Goal: Transaction & Acquisition: Subscribe to service/newsletter

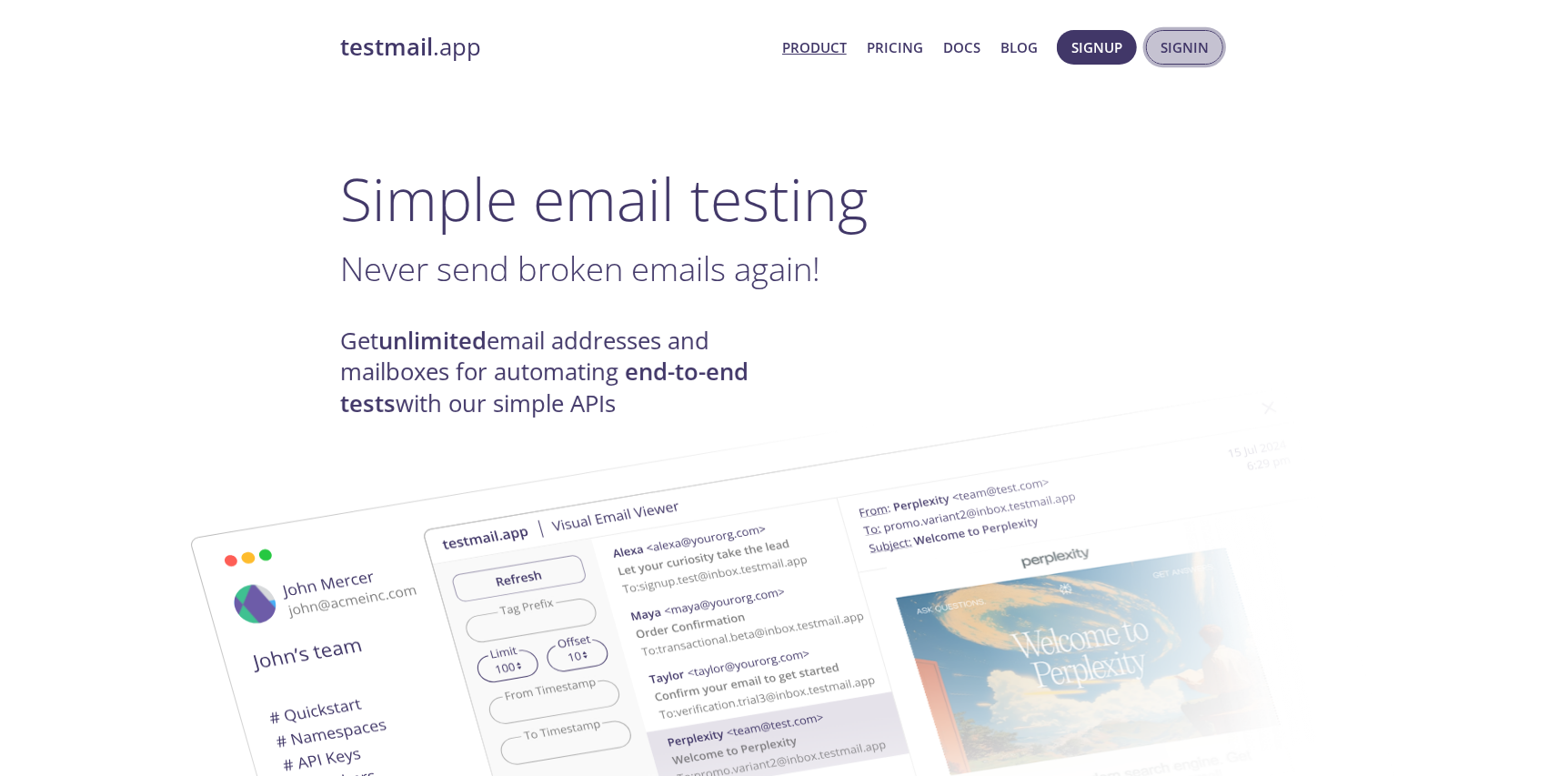
click at [1186, 48] on span "Signin" at bounding box center [1185, 47] width 48 height 24
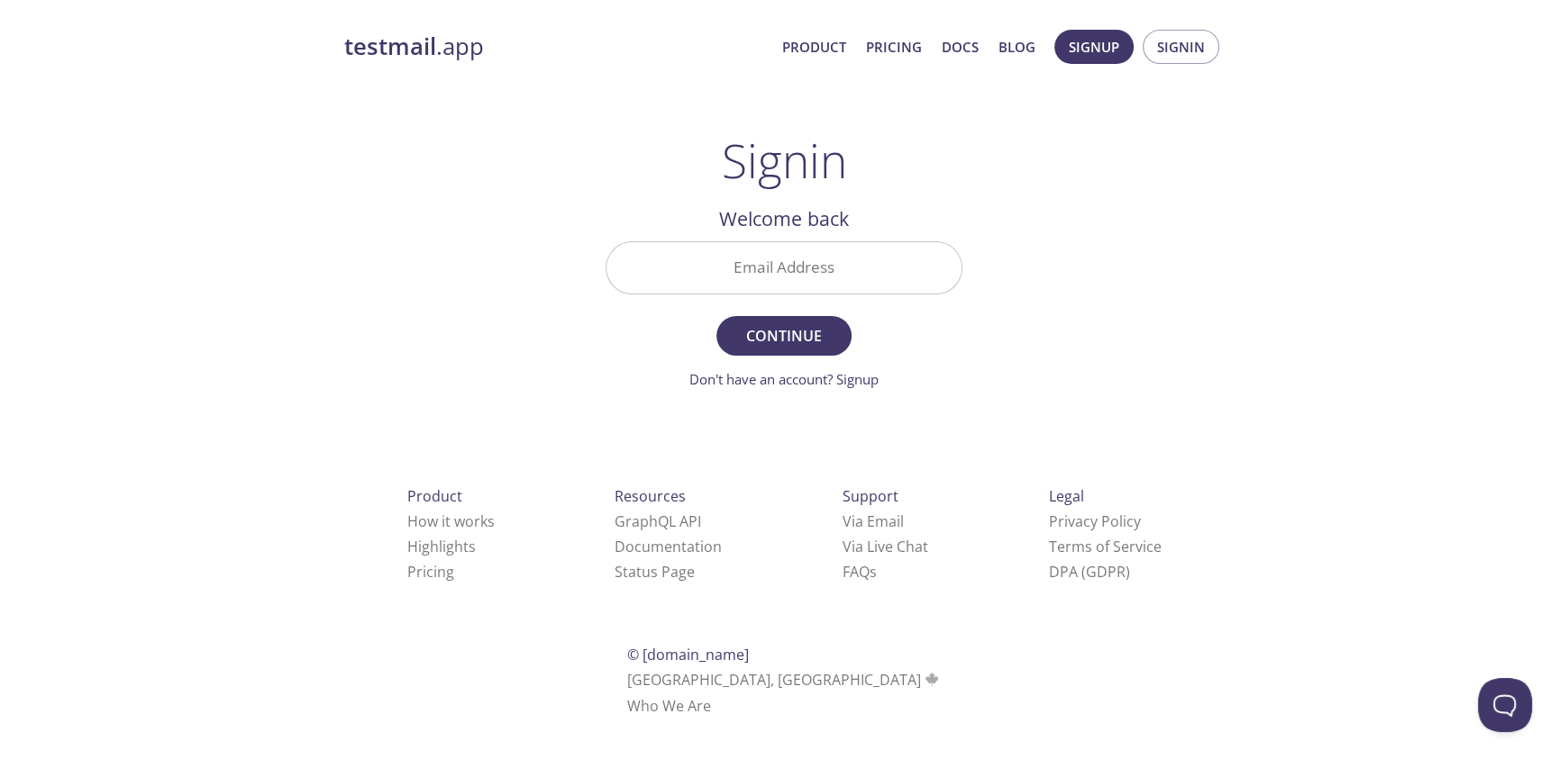
click at [759, 276] on input "Email Address" at bounding box center [784, 267] width 355 height 52
click at [1129, 236] on div "testmail .app Product Pricing Docs Blog Signup Signin Signin Welcome back Email…" at bounding box center [783, 393] width 923 height 751
click at [1103, 46] on span "Signup" at bounding box center [1094, 47] width 51 height 23
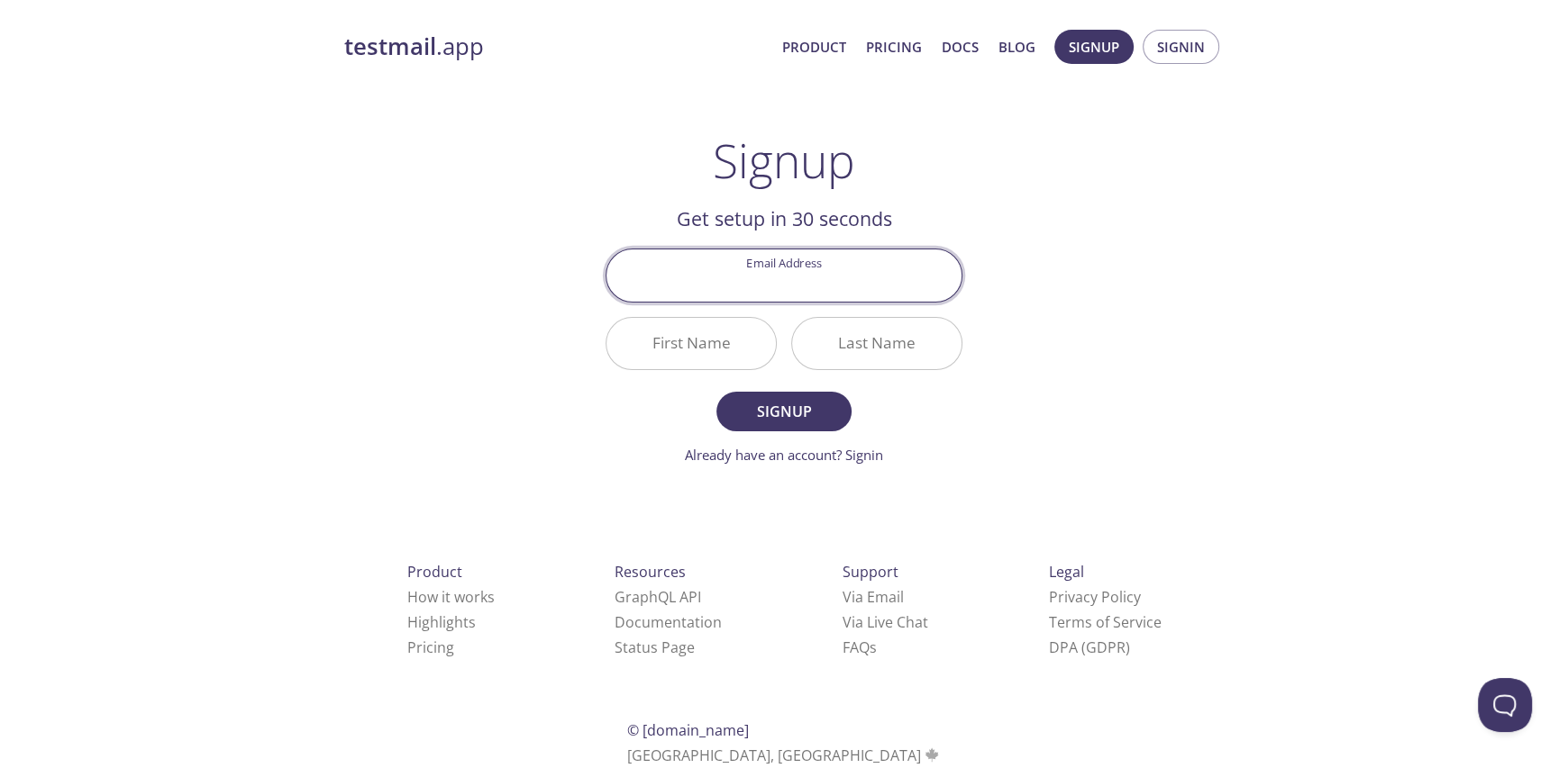
click at [765, 290] on input "Email Address" at bounding box center [784, 275] width 355 height 52
paste input "[EMAIL_ADDRESS][DOMAIN_NAME]"
type input "[EMAIL_ADDRESS][DOMAIN_NAME]"
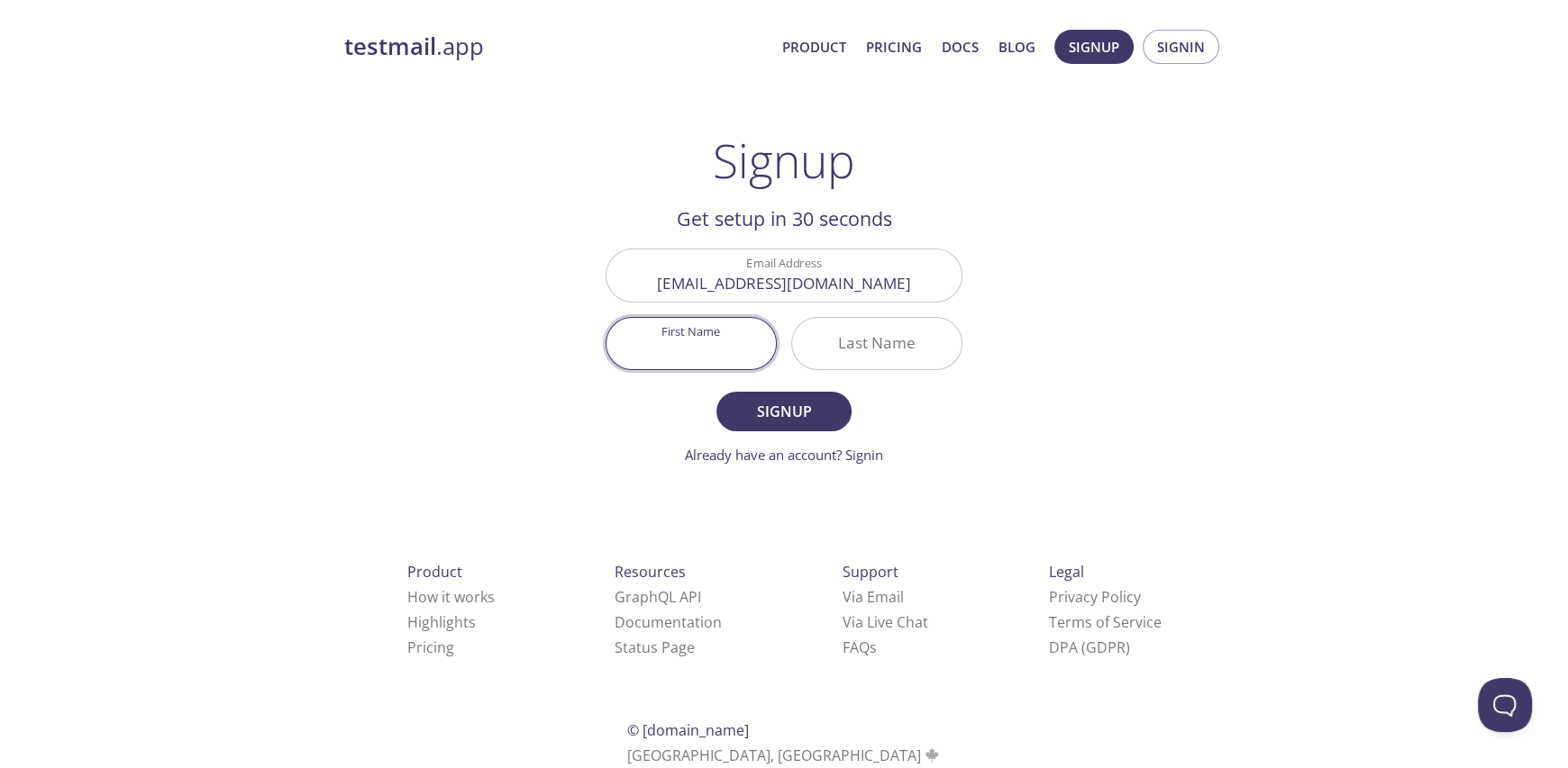
click at [696, 333] on input "First Name" at bounding box center [691, 344] width 170 height 52
type input "Aa"
click at [916, 353] on input "Last Name" at bounding box center [877, 344] width 170 height 52
type input "ll"
click at [805, 405] on span "Signup" at bounding box center [784, 412] width 96 height 25
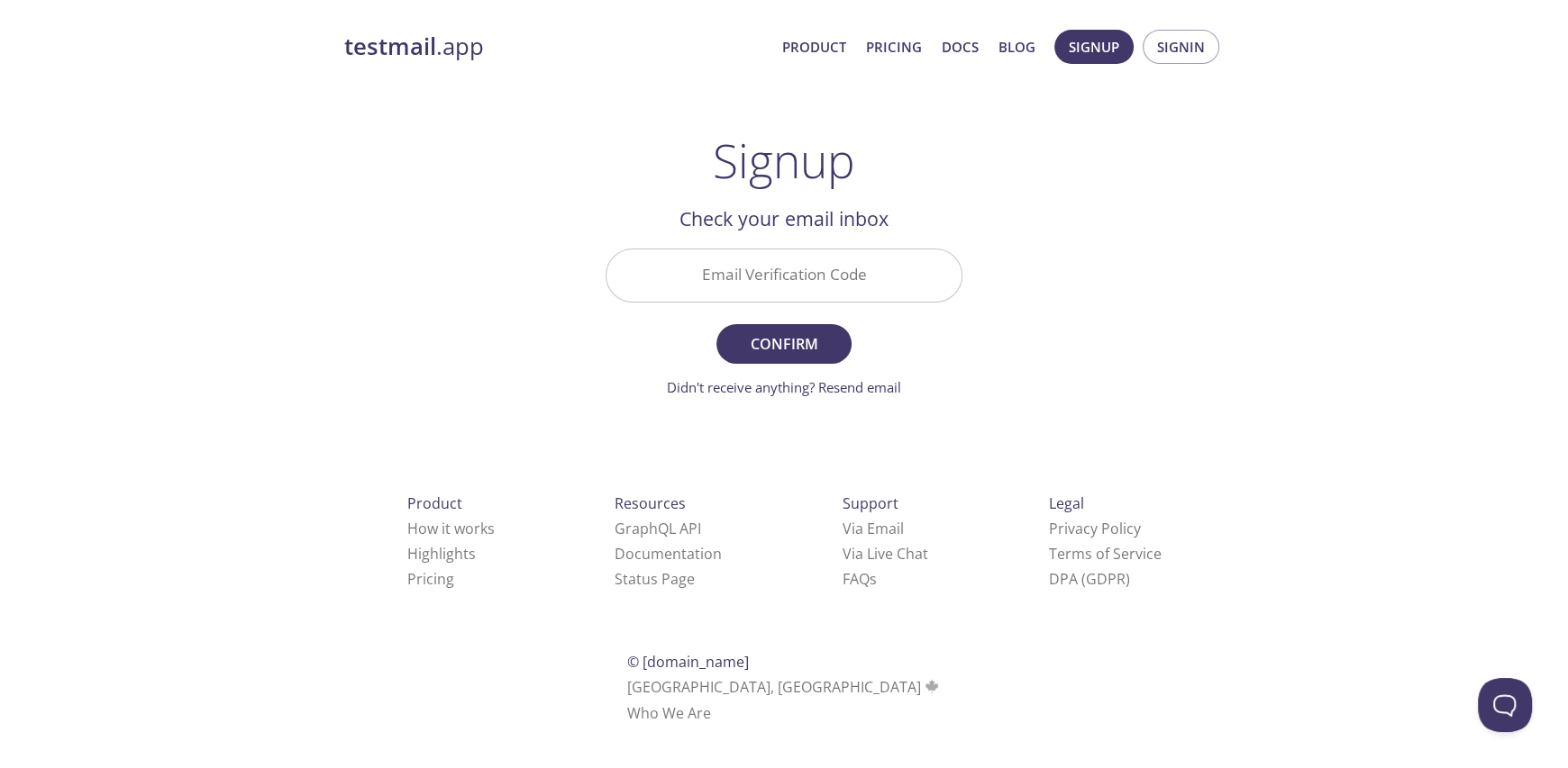
click at [768, 286] on input "Email Verification Code" at bounding box center [784, 275] width 355 height 52
paste input "SWYJQJZ"
type input "SWYJQJZ"
click at [807, 333] on span "Confirm" at bounding box center [784, 344] width 96 height 25
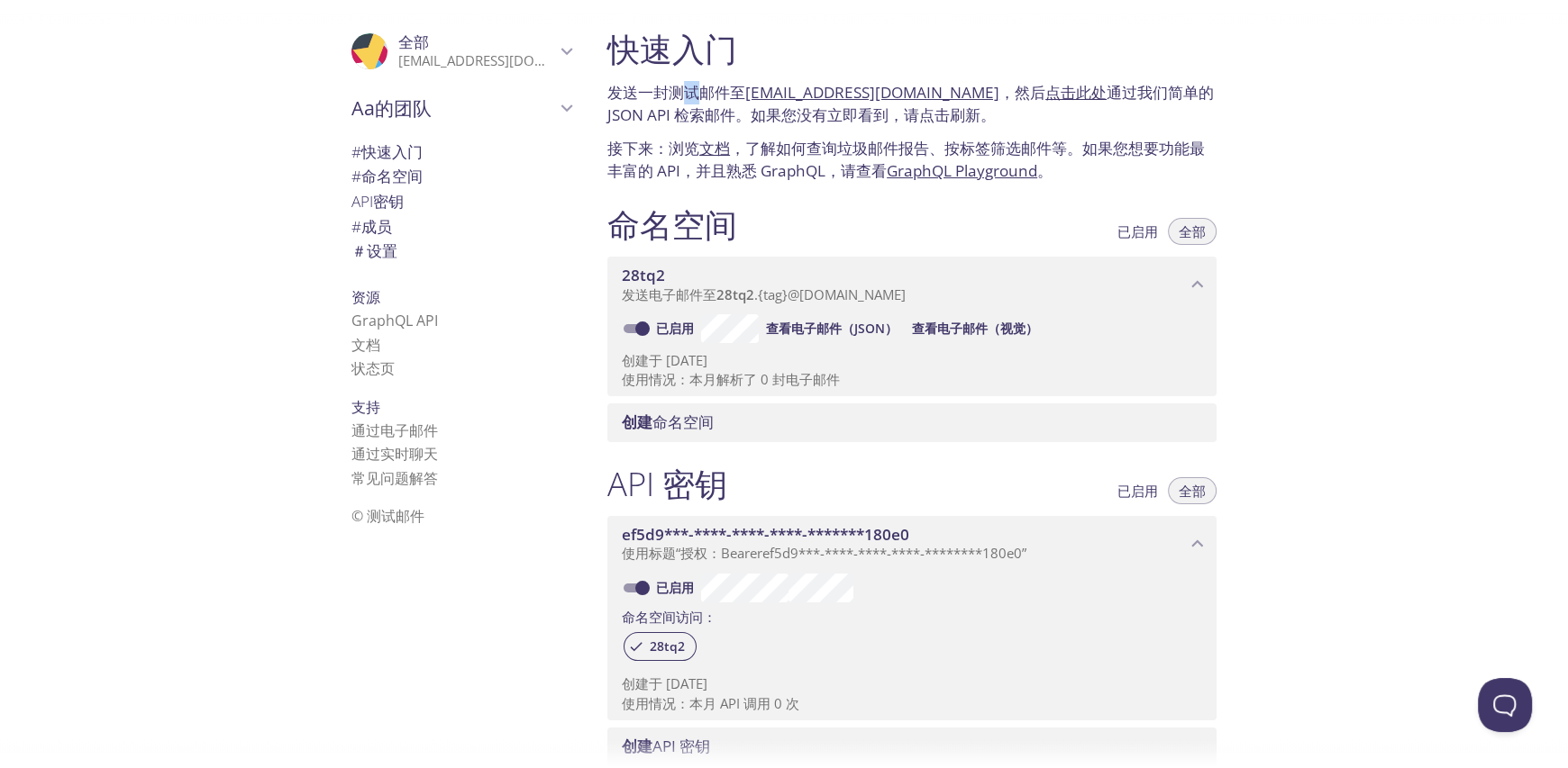
drag, startPoint x: 684, startPoint y: 94, endPoint x: 734, endPoint y: 89, distance: 50.2
click at [705, 89] on font "发送一封测试邮件至" at bounding box center [676, 92] width 138 height 20
drag, startPoint x: 1075, startPoint y: 88, endPoint x: 1150, endPoint y: 88, distance: 75.0
click at [1138, 88] on font "通过我们简单的 JSON API 检索邮件。如果您没有立即看到，请点击刷新。" at bounding box center [910, 103] width 606 height 44
click at [1156, 88] on font "通过我们简单的 JSON API 检索邮件。如果您没有立即看到，请点击刷新。" at bounding box center [910, 103] width 606 height 44
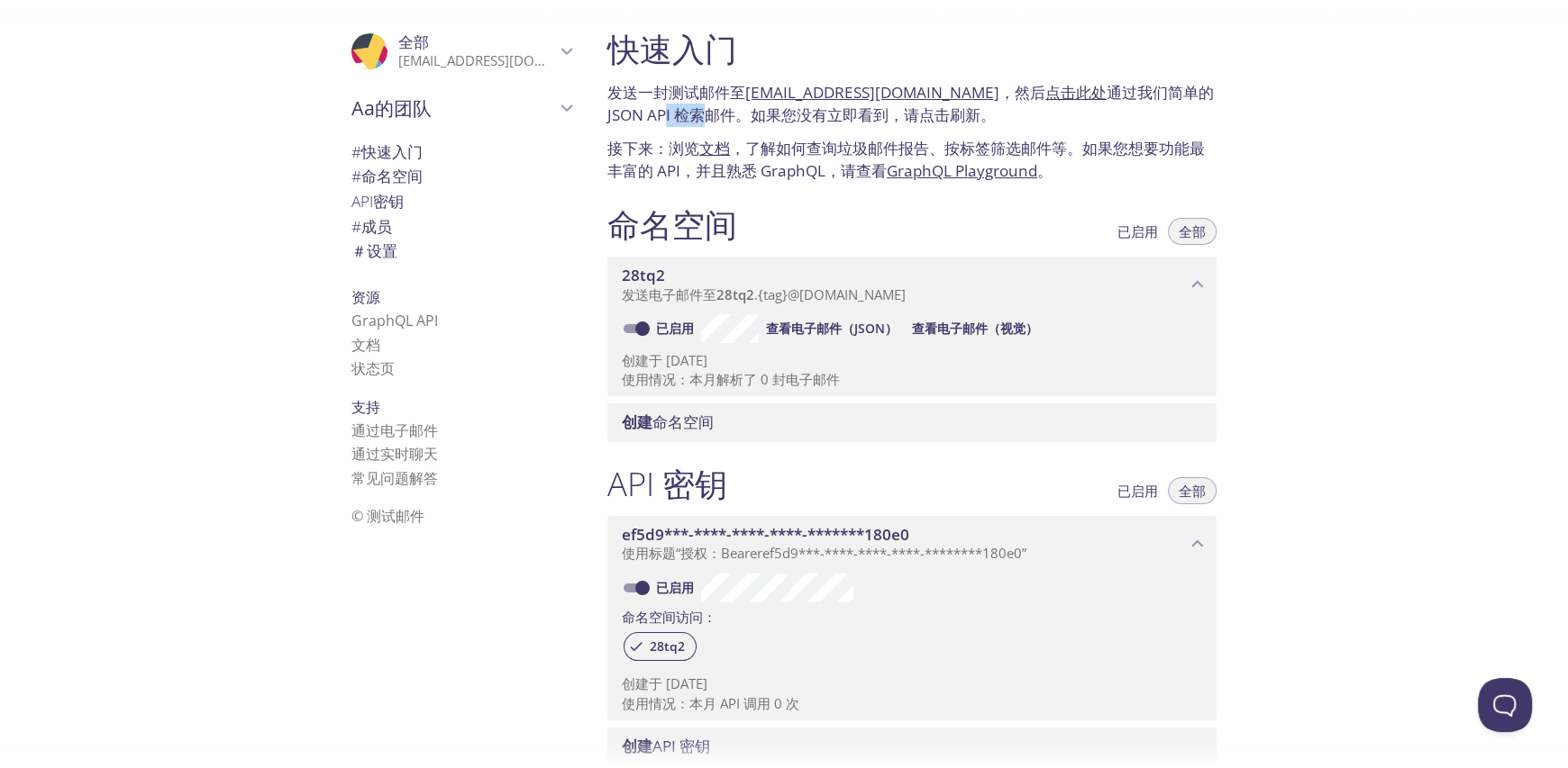
drag, startPoint x: 706, startPoint y: 112, endPoint x: 743, endPoint y: 112, distance: 37.0
click at [716, 112] on font "通过我们简单的 JSON API 检索邮件。如果您没有立即看到，请点击刷新。" at bounding box center [910, 103] width 606 height 44
drag, startPoint x: 829, startPoint y: 113, endPoint x: 891, endPoint y: 113, distance: 62.0
click at [886, 113] on font "通过我们简单的 JSON API 检索邮件。如果您没有立即看到，请点击刷新。" at bounding box center [910, 103] width 606 height 44
click at [986, 116] on font "通过我们简单的 JSON API 检索邮件。如果您没有立即看到，请点击刷新。" at bounding box center [910, 103] width 606 height 44
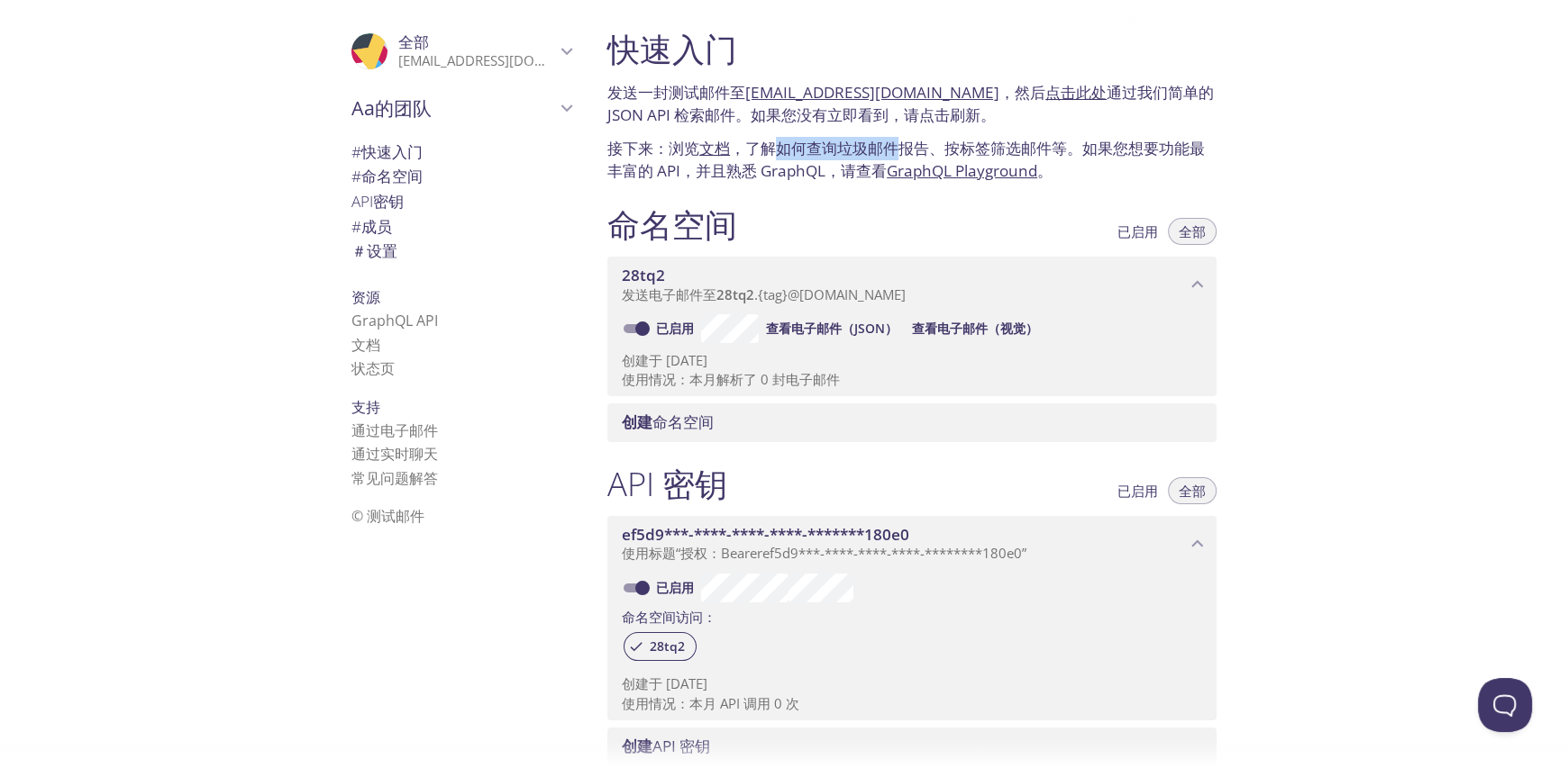
drag, startPoint x: 795, startPoint y: 143, endPoint x: 954, endPoint y: 152, distance: 159.3
click at [954, 151] on font "，了解如何查询垃圾邮件报告、按标签筛选邮件等。如果您想要功能最丰富的 API，并且熟悉 GraphQL，请查看" at bounding box center [906, 159] width 598 height 44
click at [990, 148] on font "，了解如何查询垃圾邮件报告、按标签筛选邮件等。如果您想要功能最丰富的 API，并且熟悉 GraphQL，请查看" at bounding box center [906, 159] width 598 height 44
drag, startPoint x: 829, startPoint y: 153, endPoint x: 943, endPoint y: 147, distance: 114.2
click at [943, 147] on font "，了解如何查询垃圾邮件报告、按标签筛选邮件等。如果您想要功能最丰富的 API，并且熟悉 GraphQL，请查看" at bounding box center [906, 159] width 598 height 44
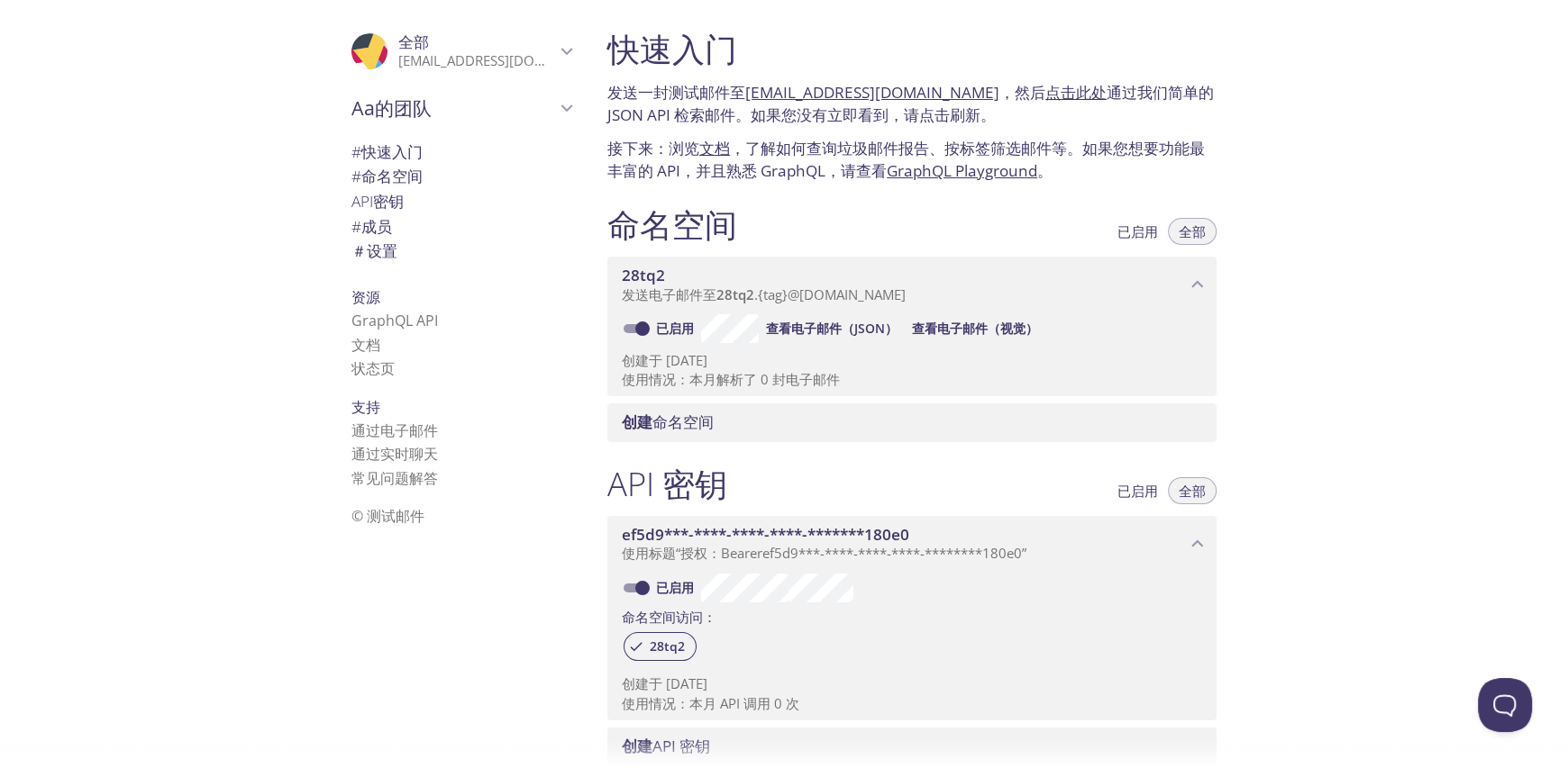
click at [1023, 143] on font "，了解如何查询垃圾邮件报告、按标签筛选邮件等。如果您想要功能最丰富的 API，并且熟悉 GraphQL，请查看" at bounding box center [906, 159] width 598 height 44
drag, startPoint x: 960, startPoint y: 142, endPoint x: 1046, endPoint y: 142, distance: 86.0
click at [1046, 142] on font "，了解如何查询垃圾邮件报告、按标签筛选邮件等。如果您想要功能最丰富的 API，并且熟悉 GraphQL，请查看" at bounding box center [906, 159] width 598 height 44
drag, startPoint x: 1178, startPoint y: 146, endPoint x: 1202, endPoint y: 154, distance: 25.3
click at [1205, 146] on font "，了解如何查询垃圾邮件报告、按标签筛选邮件等。如果您想要功能最丰富的 API，并且熟悉 GraphQL，请查看" at bounding box center [906, 159] width 598 height 44
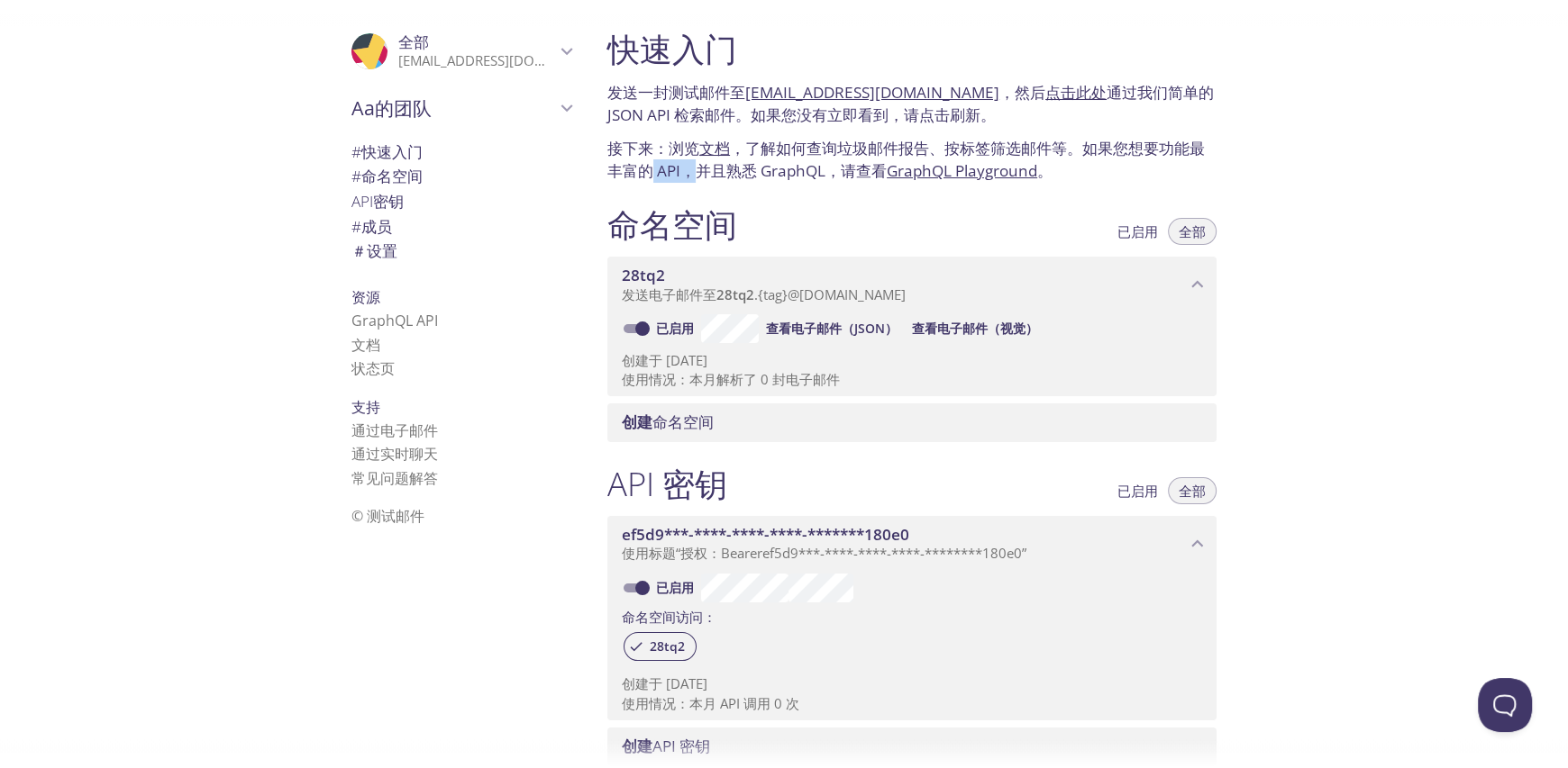
drag, startPoint x: 646, startPoint y: 181, endPoint x: 706, endPoint y: 174, distance: 60.4
click at [706, 174] on font "，了解如何查询垃圾邮件报告、按标签筛选邮件等。如果您想要功能最丰富的 API，并且熟悉 GraphQL，请查看" at bounding box center [906, 159] width 598 height 44
drag, startPoint x: 723, startPoint y: 172, endPoint x: 793, endPoint y: 171, distance: 70.0
click at [774, 171] on font "，了解如何查询垃圾邮件报告、按标签筛选邮件等。如果您想要功能最丰富的 API，并且熟悉 GraphQL，请查看" at bounding box center [906, 159] width 598 height 44
drag, startPoint x: 813, startPoint y: 170, endPoint x: 855, endPoint y: 166, distance: 42.2
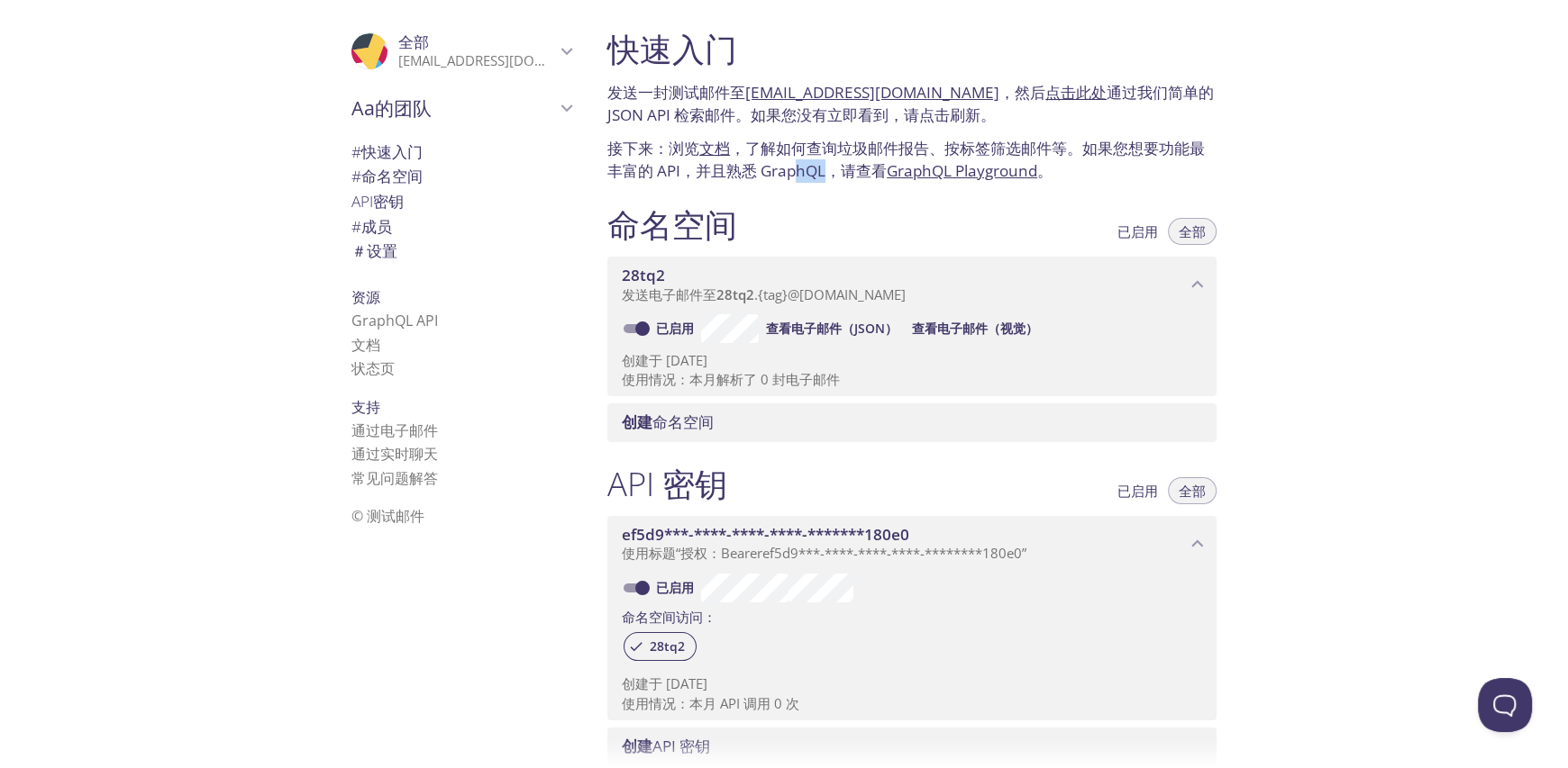
click at [837, 167] on font "，了解如何查询垃圾邮件报告、按标签筛选邮件等。如果您想要功能最丰富的 API，并且熟悉 GraphQL，请查看" at bounding box center [906, 159] width 598 height 44
click at [874, 166] on font "，了解如何查询垃圾邮件报告、按标签筛选邮件等。如果您想要功能最丰富的 API，并且熟悉 GraphQL，请查看" at bounding box center [906, 159] width 598 height 44
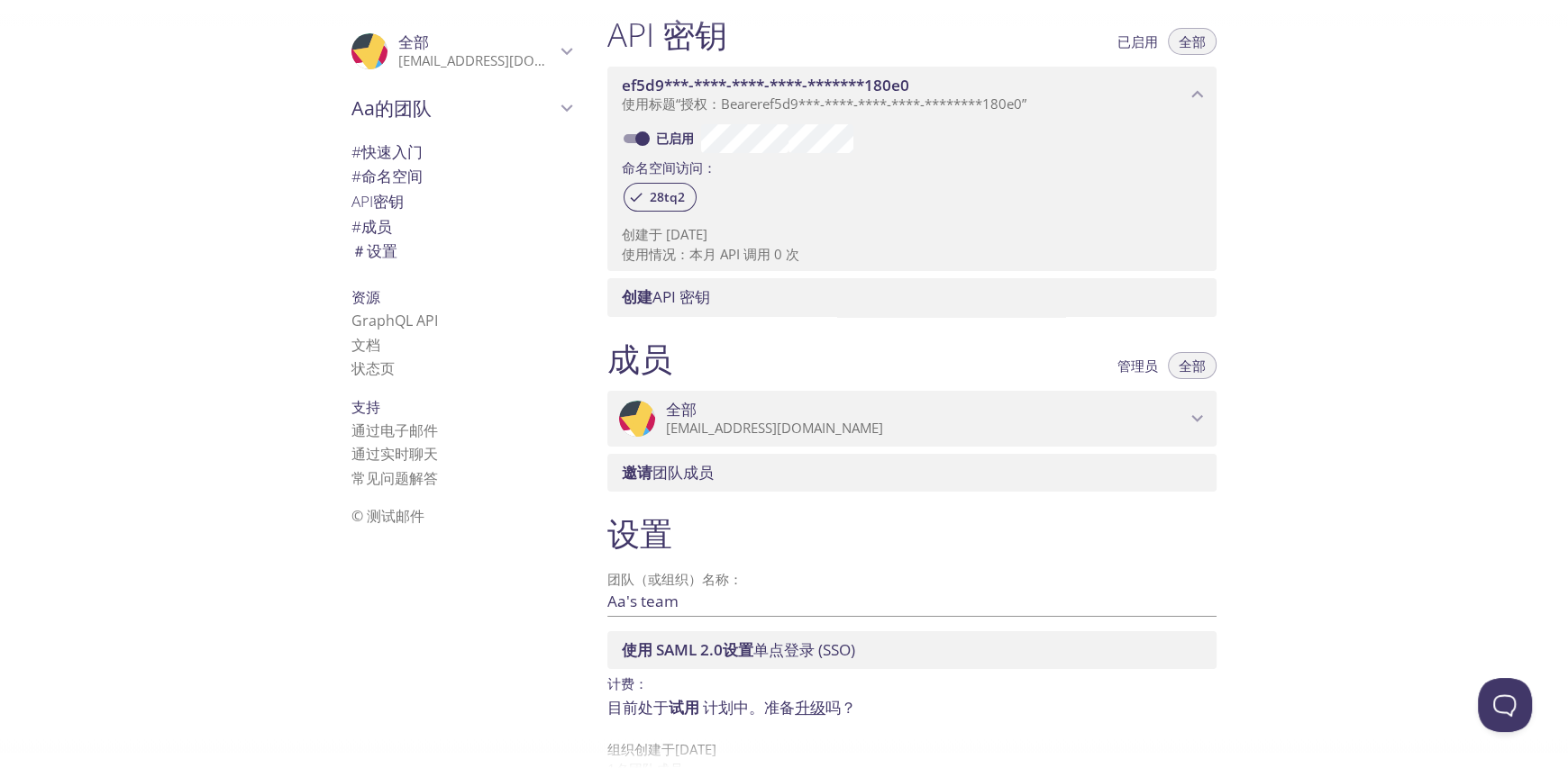
scroll to position [488, 0]
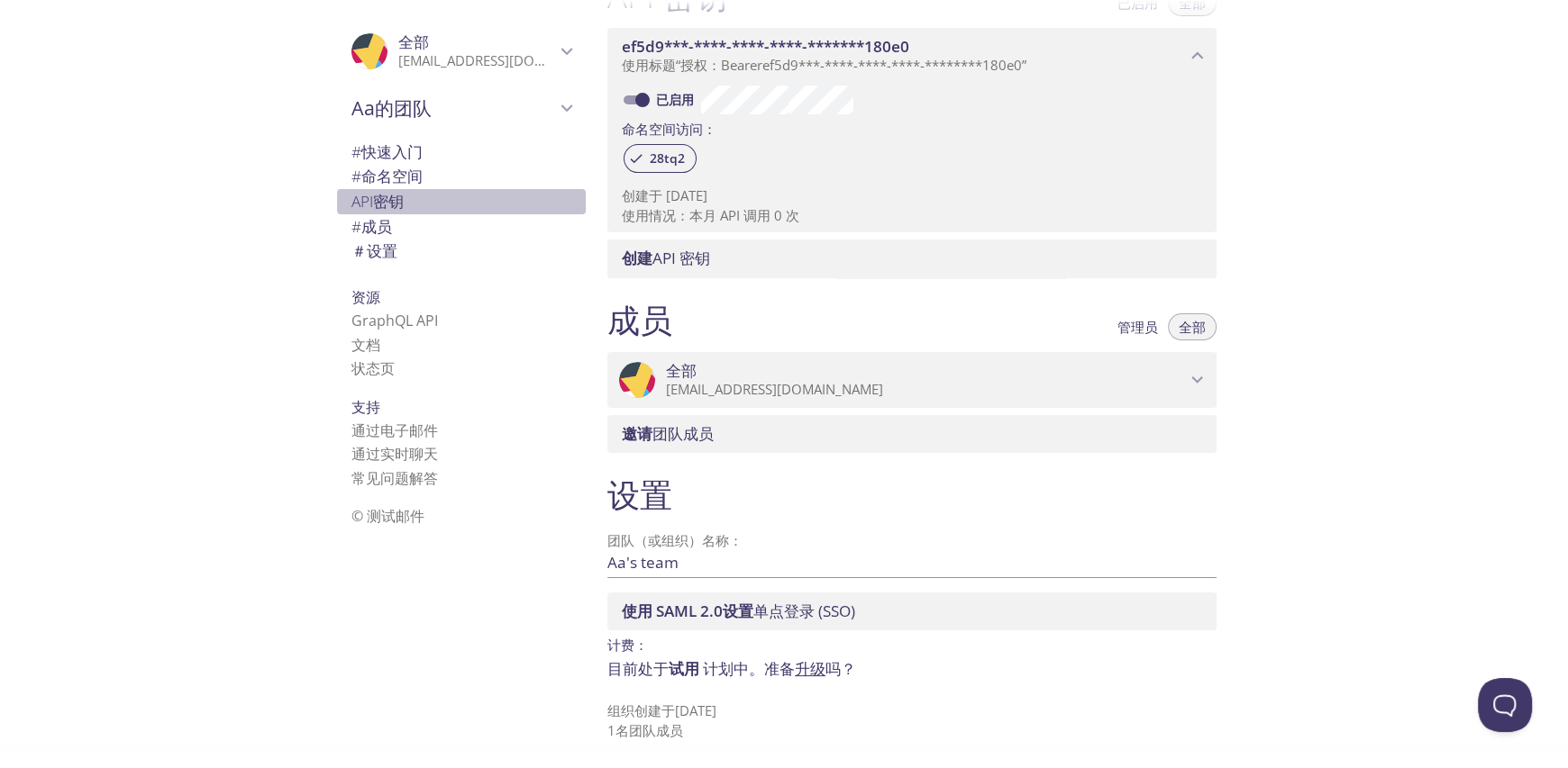
click at [433, 192] on span "API 密钥" at bounding box center [461, 202] width 220 height 23
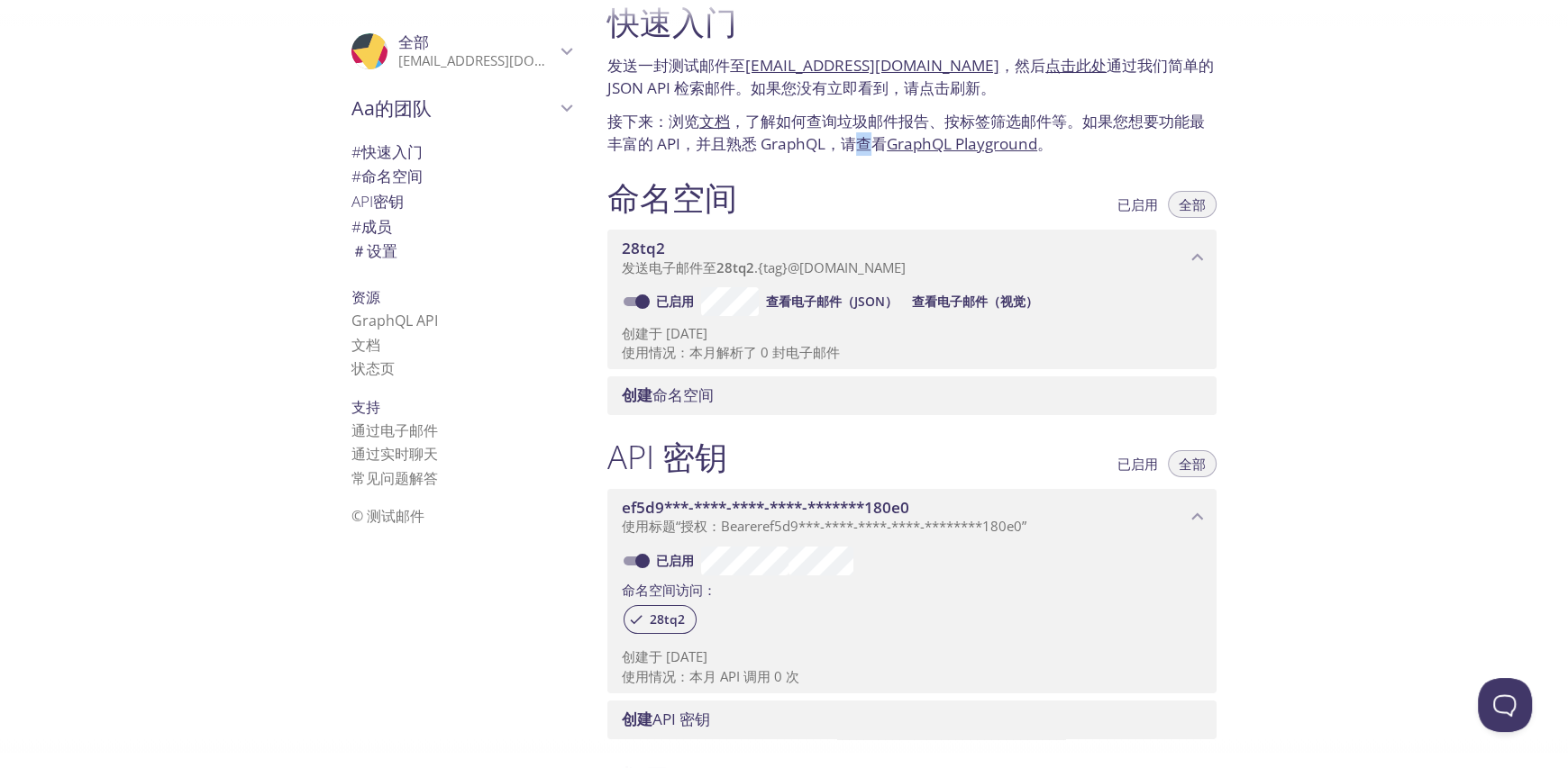
scroll to position [13, 0]
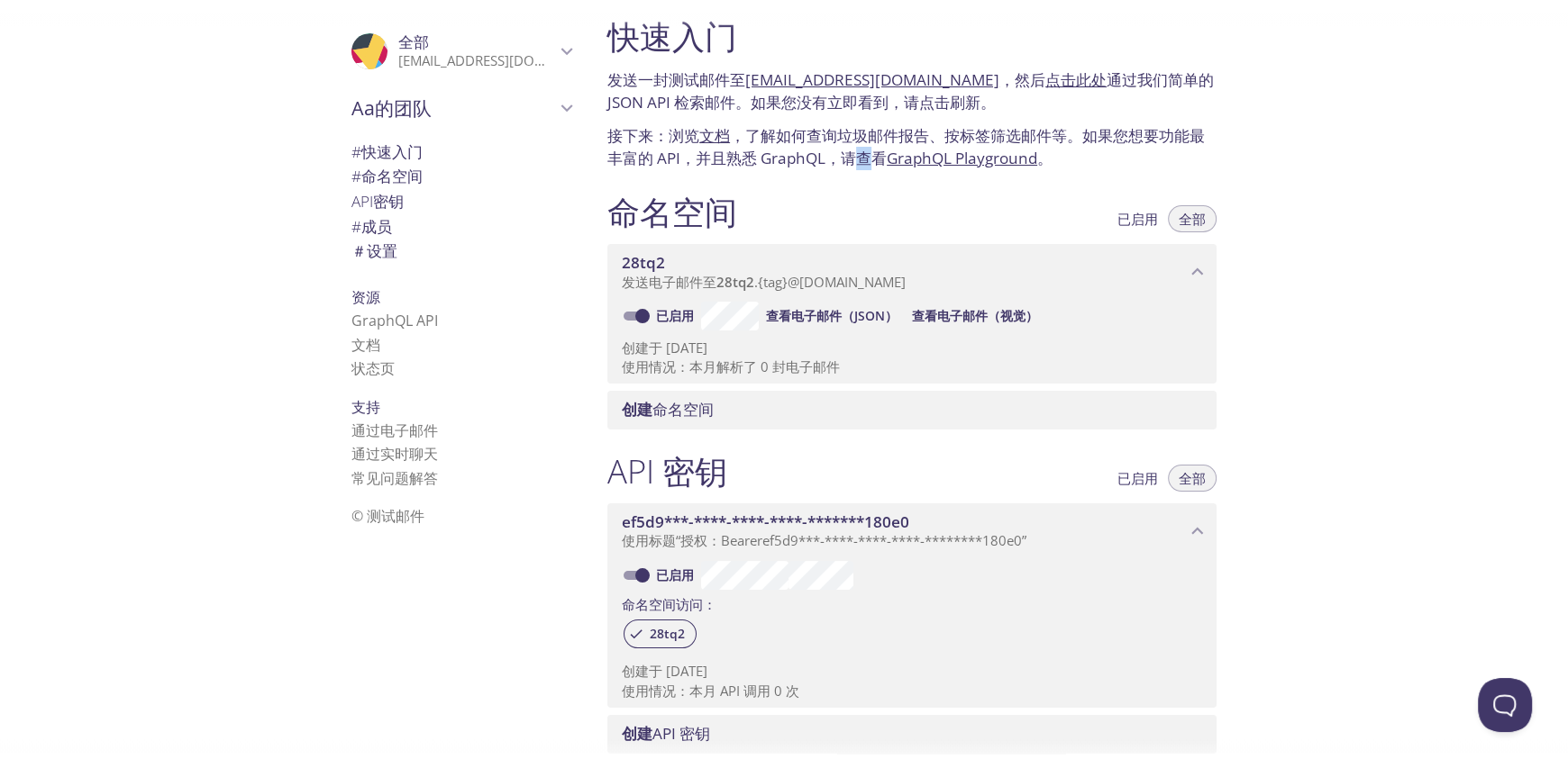
click at [941, 310] on font "查看电子邮件（视觉）" at bounding box center [974, 316] width 126 height 18
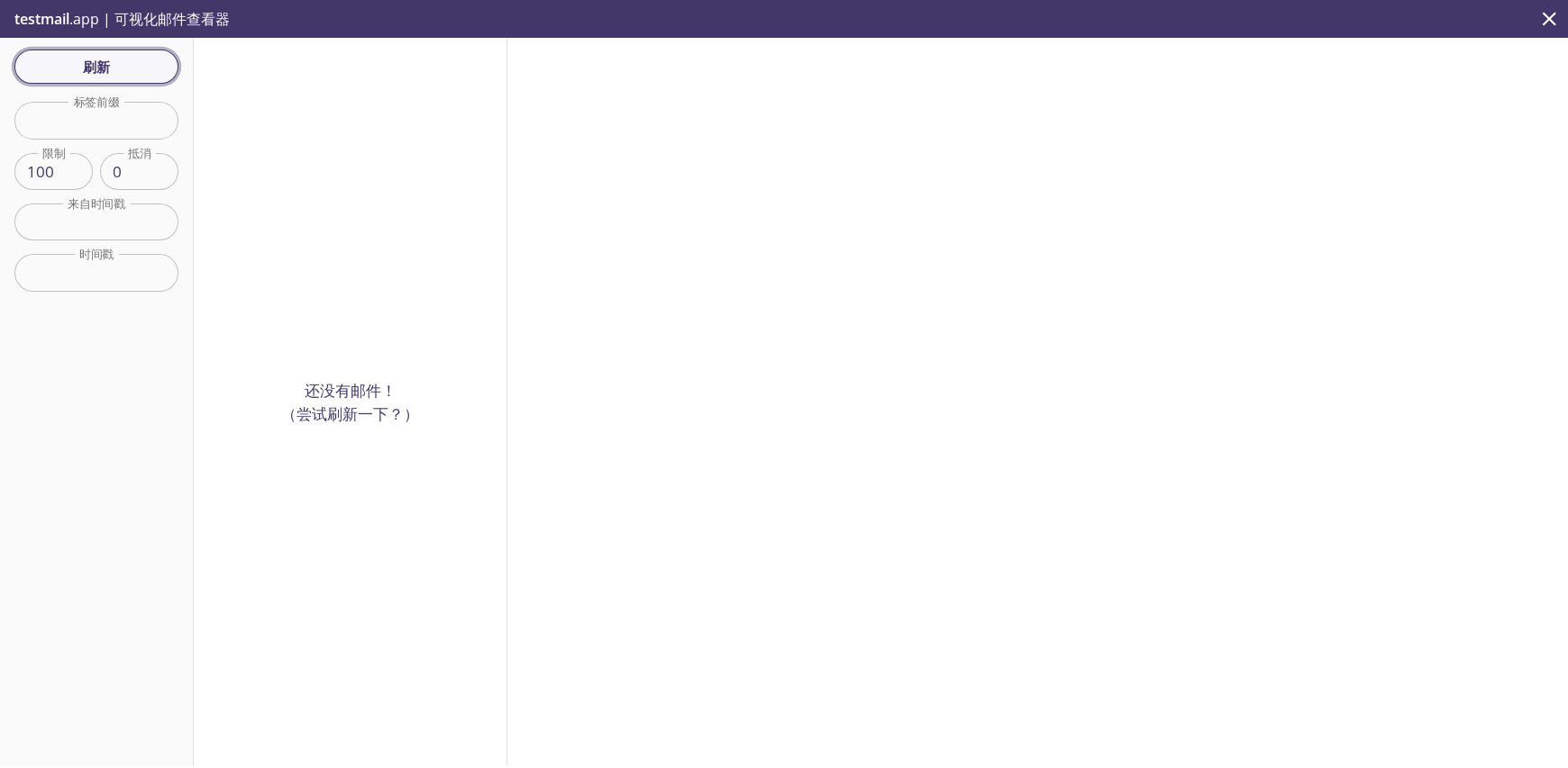
click at [145, 64] on span "刷新" at bounding box center [97, 66] width 135 height 23
click at [926, 231] on div at bounding box center [1038, 402] width 1060 height 729
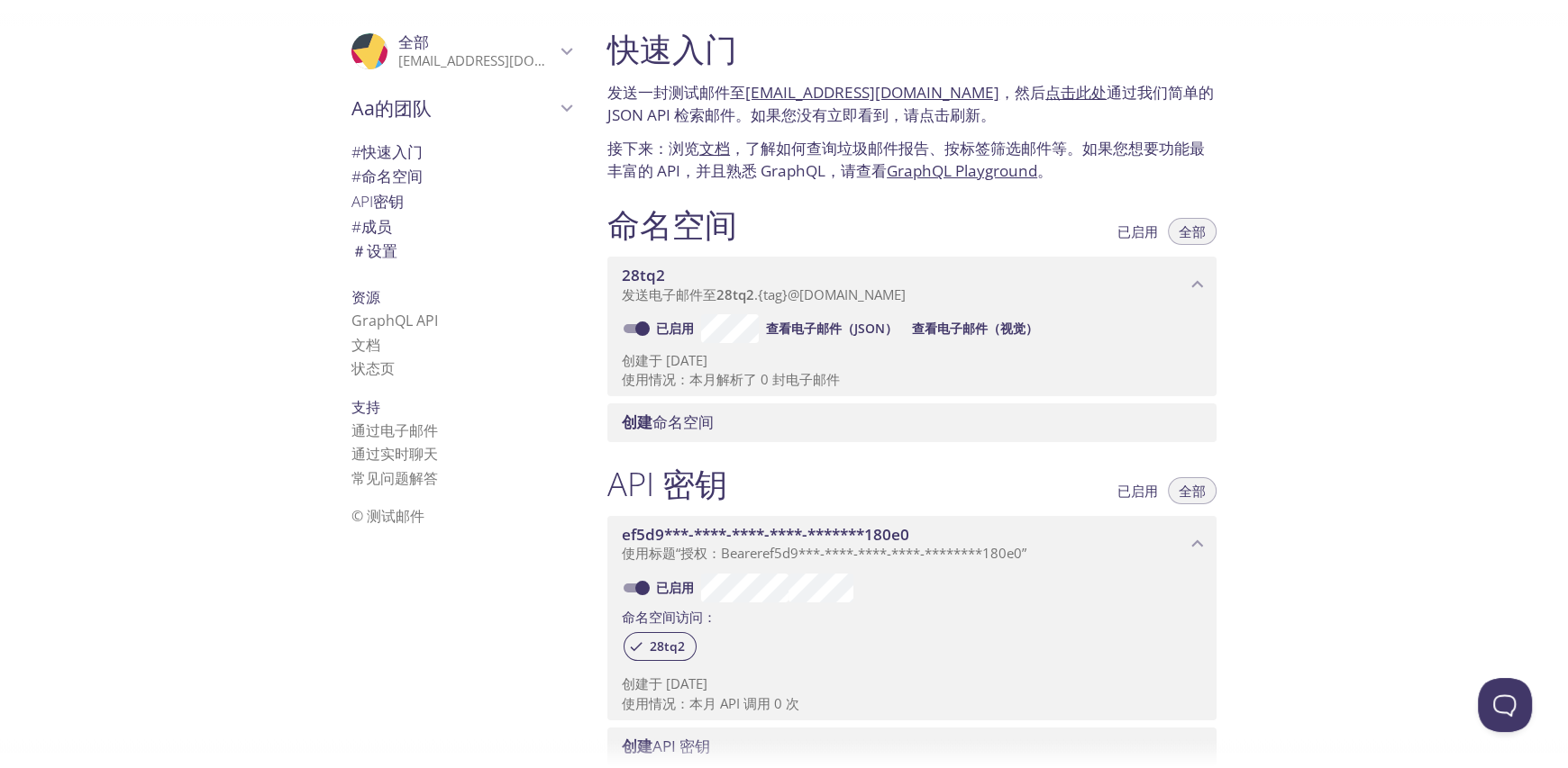
click at [825, 89] on font "[EMAIL_ADDRESS][DOMAIN_NAME]" at bounding box center [872, 92] width 254 height 20
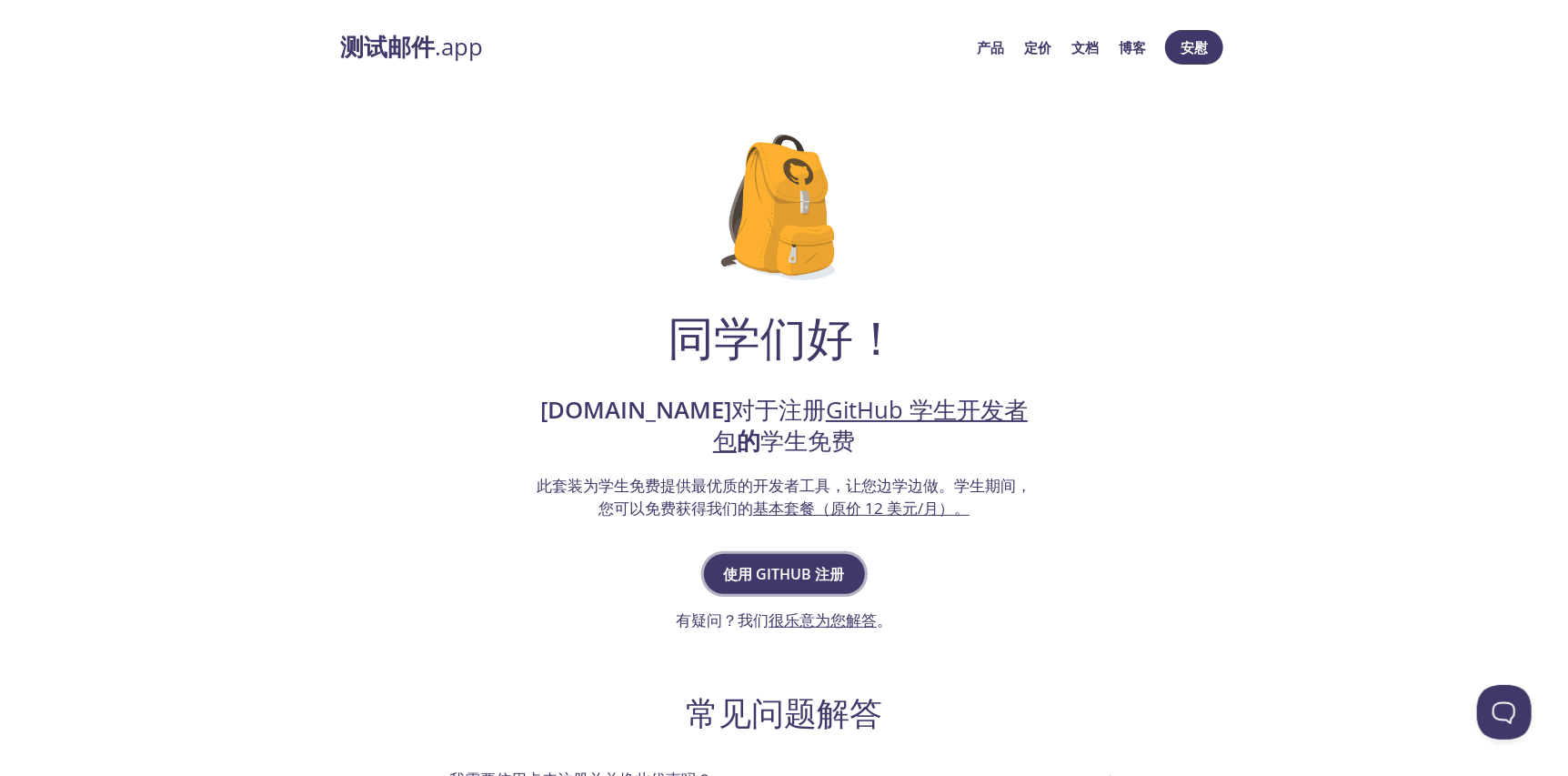
click at [808, 577] on font "使用 GitHub 注册" at bounding box center [784, 574] width 121 height 20
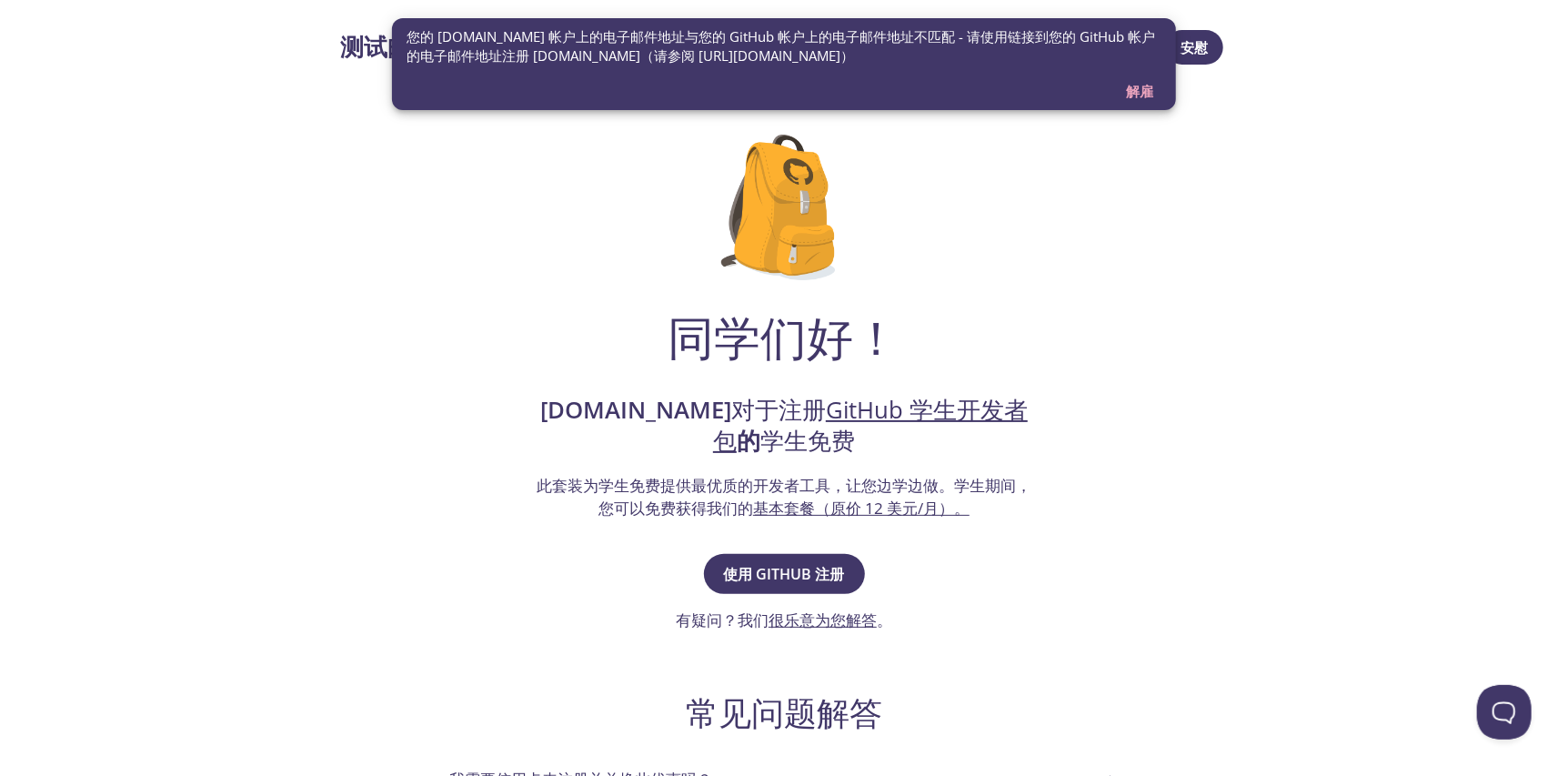
drag, startPoint x: 793, startPoint y: 45, endPoint x: 925, endPoint y: 46, distance: 132.0
click at [925, 46] on font "您的 testmail.app 帐户上的电子邮件地址与您的 GitHub 帐户上的电子邮件地址不匹配 - 请使用链接到您的 GitHub 帐户的电子邮件地址注…" at bounding box center [784, 47] width 755 height 39
drag, startPoint x: 457, startPoint y: 27, endPoint x: 665, endPoint y: 29, distance: 208.0
click at [644, 30] on font "您的 testmail.app 帐户上的电子邮件地址与您的 GitHub 帐户上的电子邮件地址不匹配 - 请使用链接到您的 GitHub 帐户的电子邮件地址注…" at bounding box center [782, 46] width 749 height 37
drag, startPoint x: 679, startPoint y: 34, endPoint x: 954, endPoint y: 34, distance: 275.0
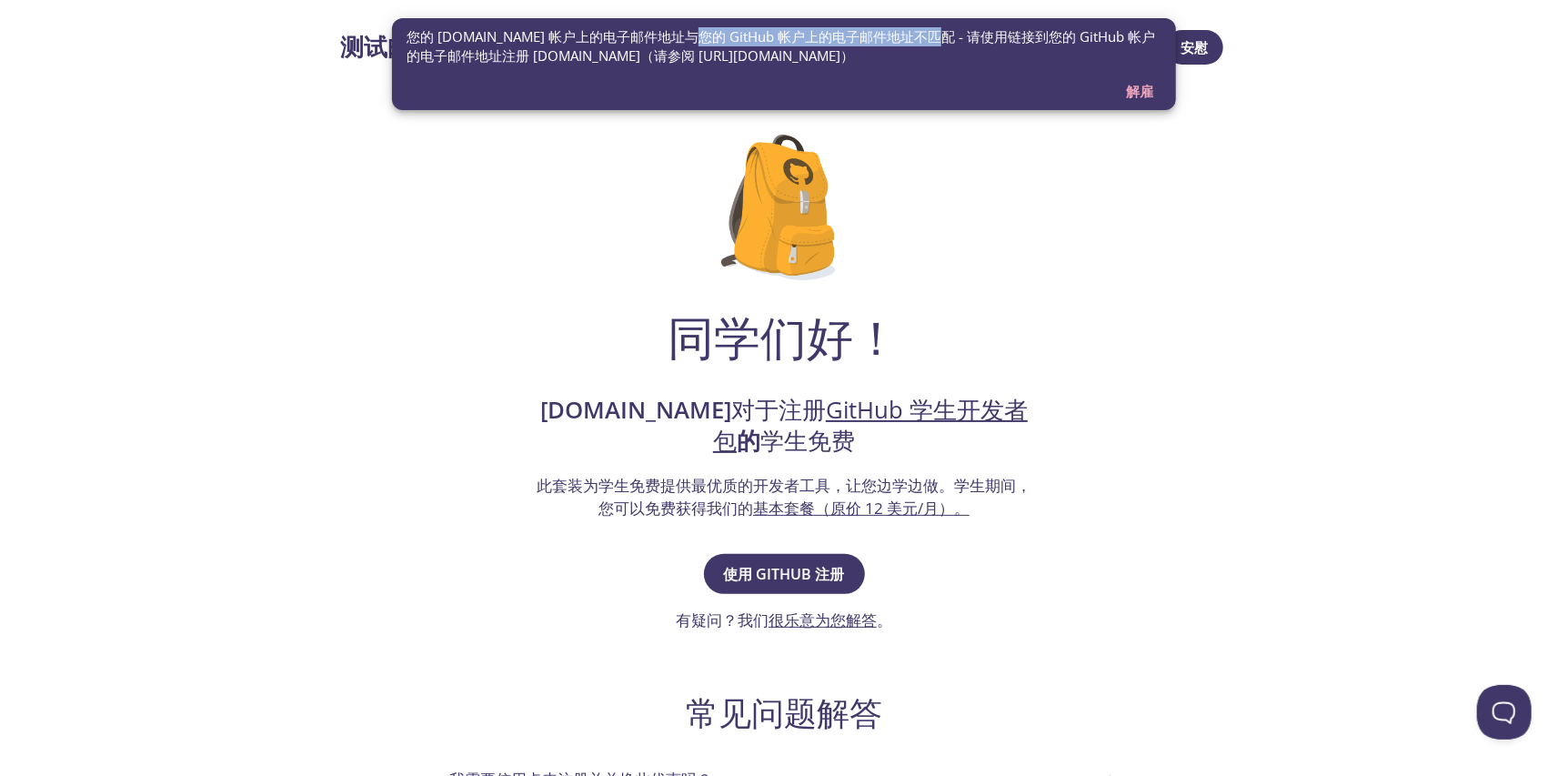
click at [931, 34] on font "您的 testmail.app 帐户上的电子邮件地址与您的 GitHub 帐户上的电子邮件地址不匹配 - 请使用链接到您的 GitHub 帐户的电子邮件地址注…" at bounding box center [782, 46] width 749 height 37
drag, startPoint x: 959, startPoint y: 34, endPoint x: 1021, endPoint y: 31, distance: 62.1
click at [1016, 32] on font "您的 [DOMAIN_NAME] 帐户上的电子邮件地址与您的 GitHub 帐户上的电子邮件地址不匹配 - 请使用链接到您的 GitHub 帐户的电子邮件地址…" at bounding box center [782, 46] width 749 height 37
click at [1056, 35] on font "您的 [DOMAIN_NAME] 帐户上的电子邮件地址与您的 GitHub 帐户上的电子邮件地址不匹配 - 请使用链接到您的 GitHub 帐户的电子邮件地址…" at bounding box center [782, 46] width 749 height 37
drag, startPoint x: 983, startPoint y: 36, endPoint x: 1040, endPoint y: 34, distance: 57.0
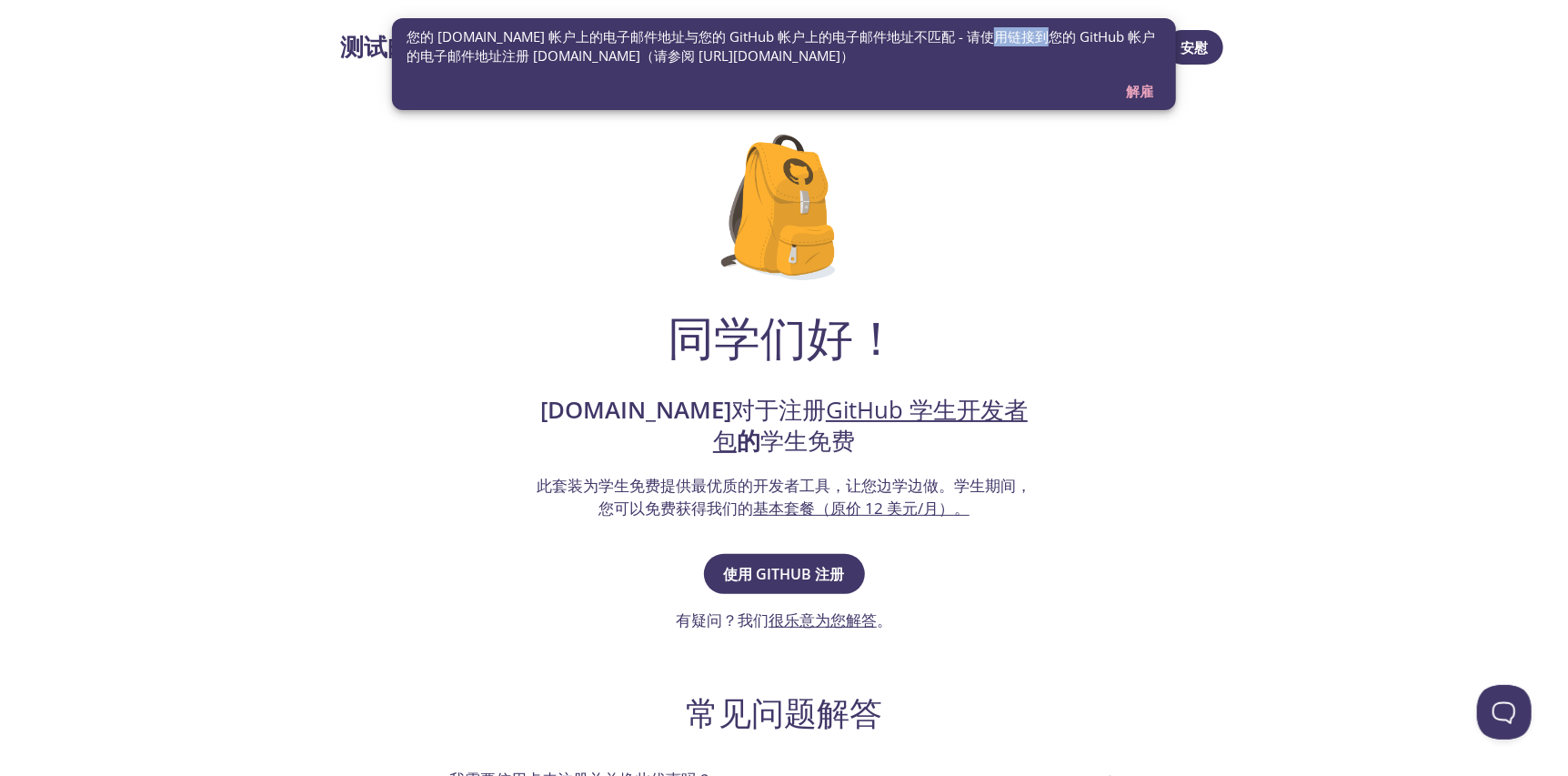
click at [1030, 34] on font "您的 [DOMAIN_NAME] 帐户上的电子邮件地址与您的 GitHub 帐户上的电子邮件地址不匹配 - 请使用链接到您的 GitHub 帐户的电子邮件地址…" at bounding box center [782, 46] width 749 height 37
drag, startPoint x: 1064, startPoint y: 35, endPoint x: 900, endPoint y: 50, distance: 164.7
click at [900, 50] on font "您的 [DOMAIN_NAME] 帐户上的电子邮件地址与您的 GitHub 帐户上的电子邮件地址不匹配 - 请使用链接到您的 GitHub 帐户的电子邮件地址…" at bounding box center [784, 47] width 755 height 39
click at [543, 74] on div "您的 testmail.app 帐户上的电子邮件地址与您的 GitHub 帐户上的电子邮件地址不匹配 - 请使用链接到您的 GitHub 帐户的电子邮件地址注…" at bounding box center [784, 63] width 784 height 92
drag, startPoint x: 581, startPoint y: 62, endPoint x: 611, endPoint y: 60, distance: 30.1
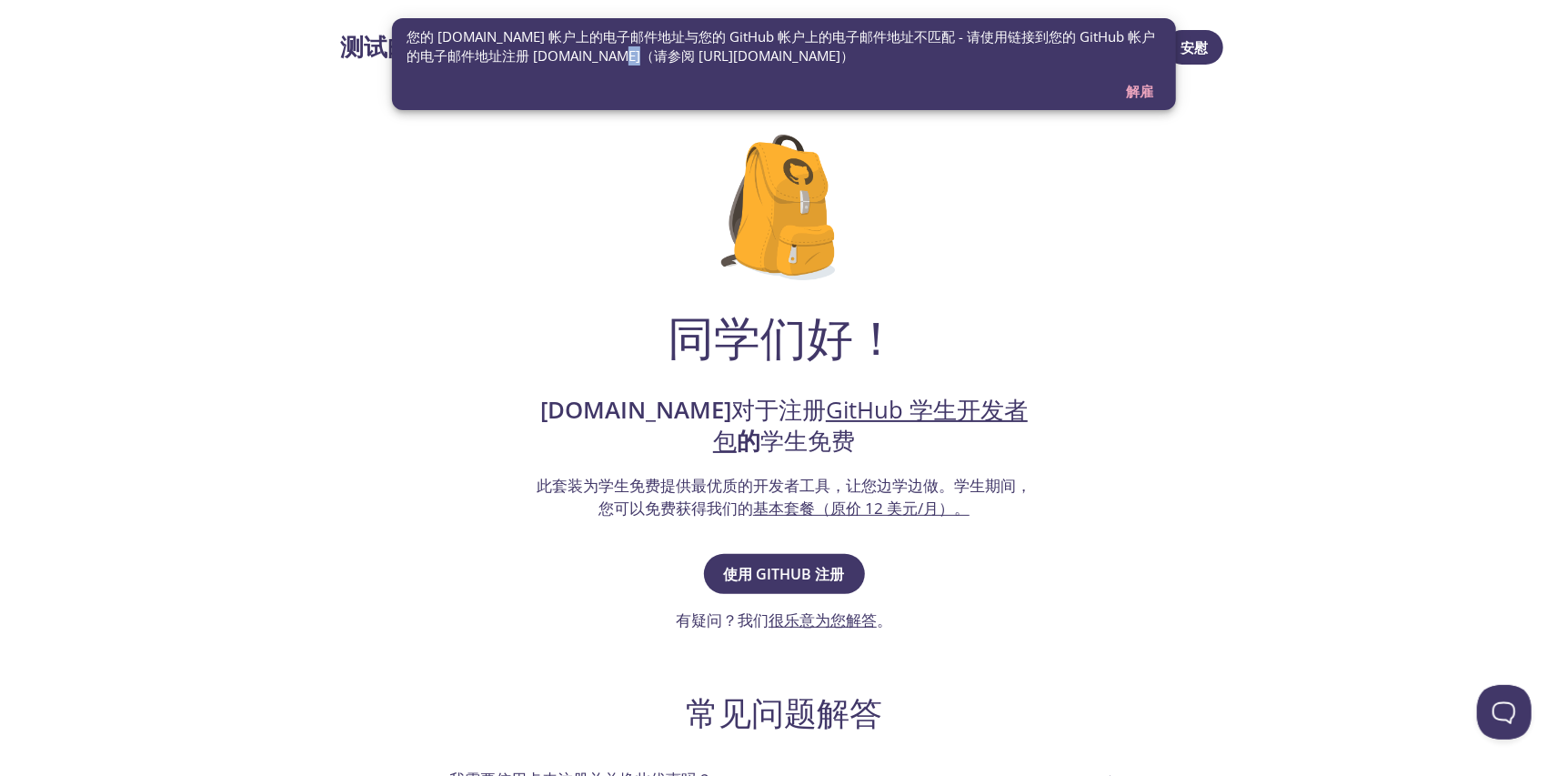
click at [611, 60] on font "您的 testmail.app 帐户上的电子邮件地址与您的 GitHub 帐户上的电子邮件地址不匹配 - 请使用链接到您的 GitHub 帐户的电子邮件地址注…" at bounding box center [782, 46] width 749 height 37
click at [792, 572] on font "使用 GitHub 注册" at bounding box center [784, 574] width 121 height 20
click at [1225, 232] on div "同学们好！ testmail.app 对于注册 GitHub 学生开发者包 的 学生免费 此套装为学生免费提供最优质的开发者工具，让您边学边做。 学生期间，您…" at bounding box center [784, 614] width 888 height 1018
